Goal: Navigation & Orientation: Understand site structure

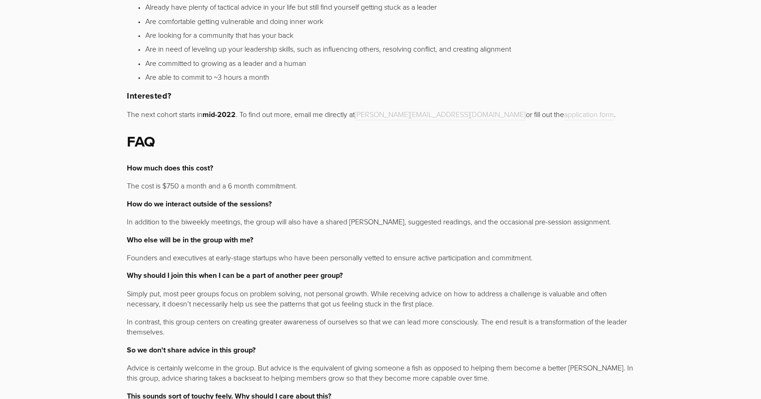
scroll to position [519, 0]
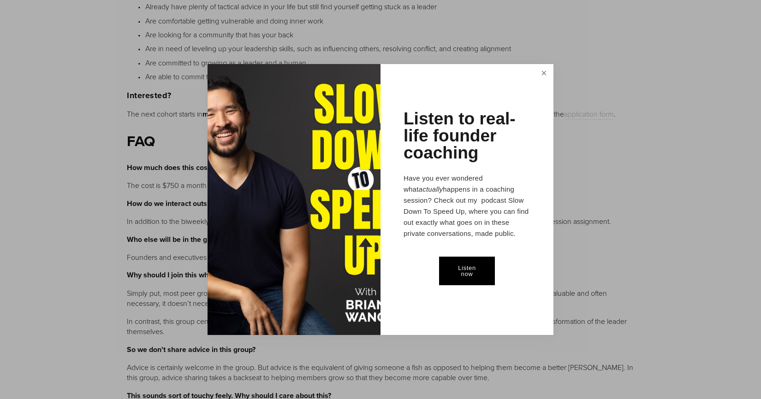
click at [542, 73] on link "Close" at bounding box center [544, 73] width 16 height 17
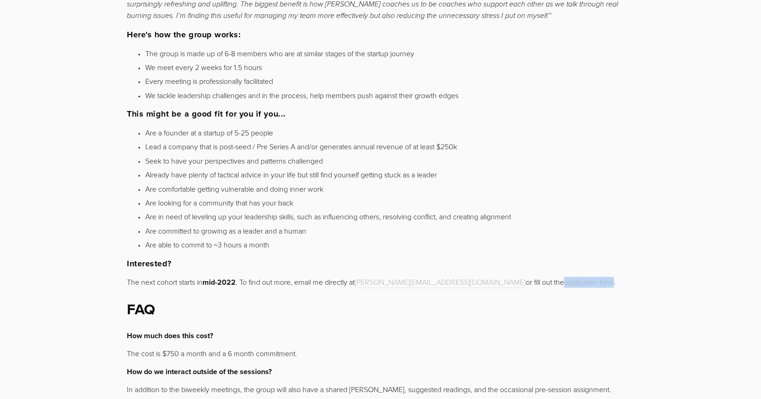
scroll to position [0, 0]
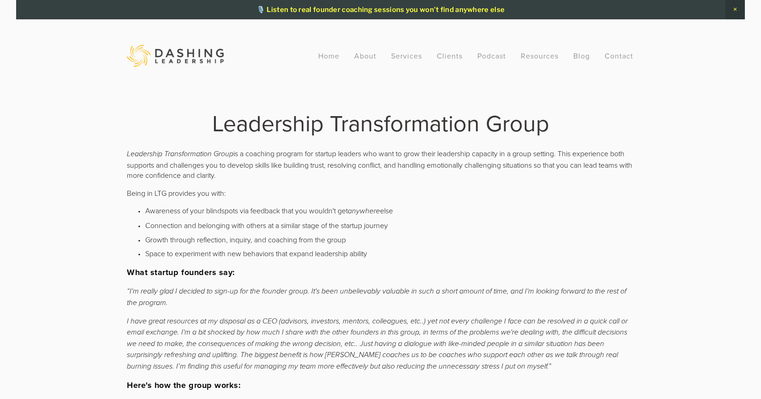
click at [202, 49] on img at bounding box center [175, 56] width 97 height 22
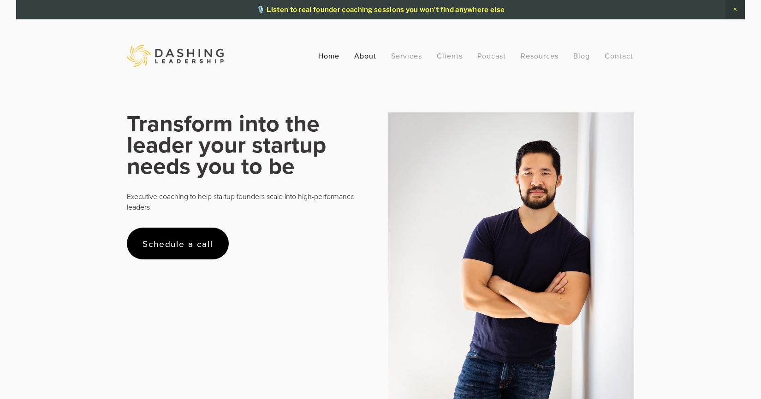
click at [375, 56] on link "About" at bounding box center [365, 56] width 22 height 17
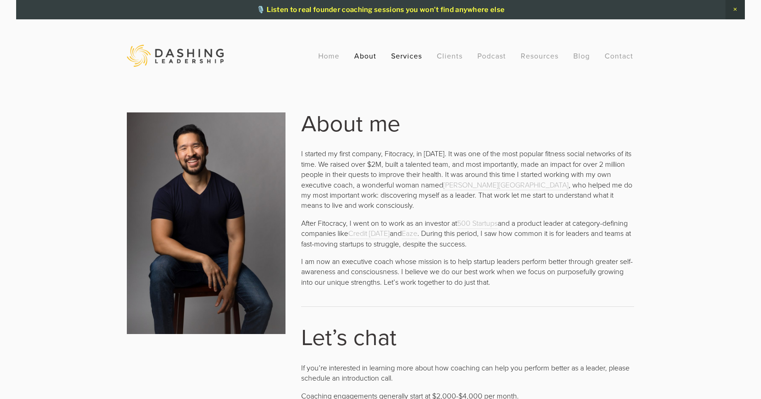
click at [404, 53] on link "Services" at bounding box center [406, 56] width 31 height 17
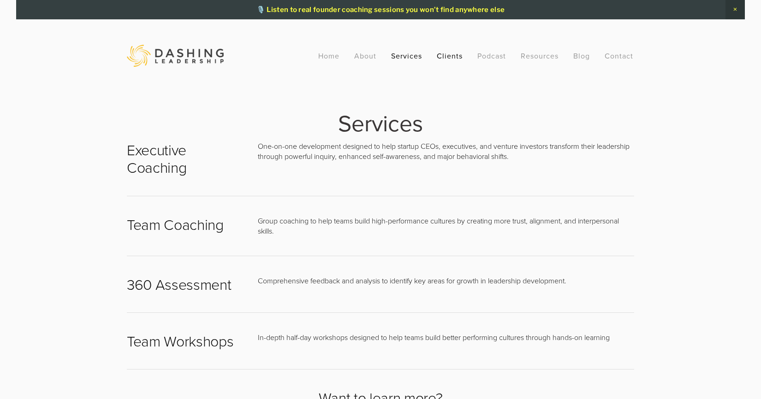
click at [457, 57] on link "Clients" at bounding box center [450, 56] width 26 height 17
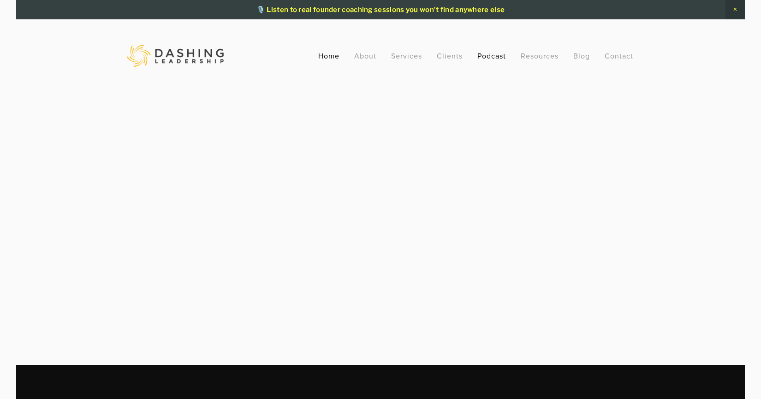
click at [329, 56] on link "Home" at bounding box center [328, 56] width 21 height 17
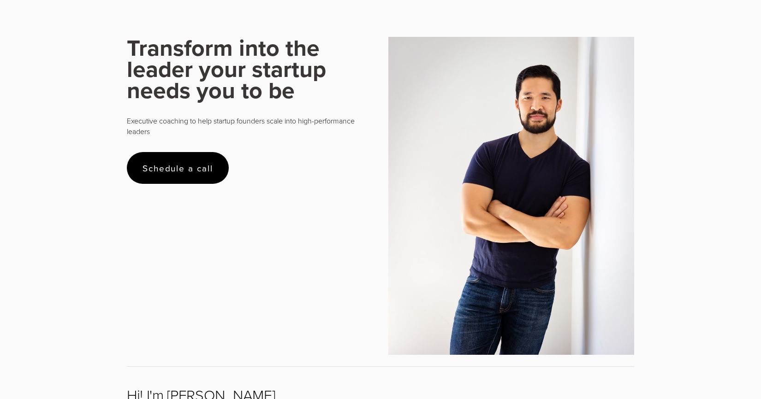
scroll to position [91, 0]
